Goal: Navigation & Orientation: Find specific page/section

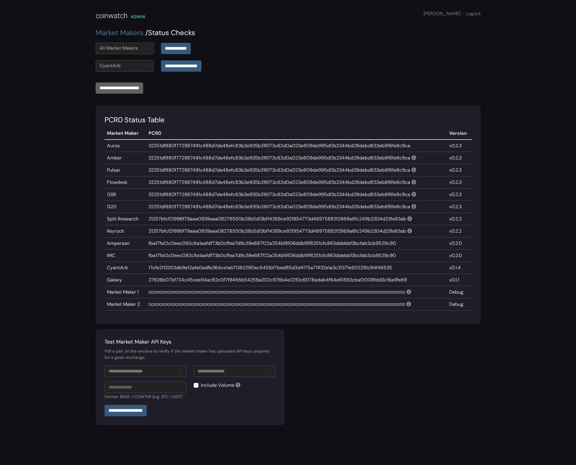
click at [462, 39] on div "Market Makers / Status Checks" at bounding box center [288, 33] width 392 height 13
click at [476, 56] on div "**********" at bounding box center [288, 51] width 392 height 18
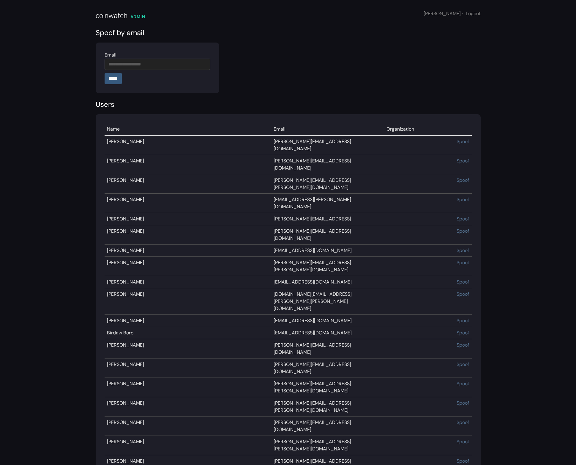
click at [117, 19] on div "coinwatch" at bounding box center [112, 15] width 32 height 11
click at [117, 12] on div "coinwatch" at bounding box center [112, 15] width 32 height 11
